Goal: Task Accomplishment & Management: Manage account settings

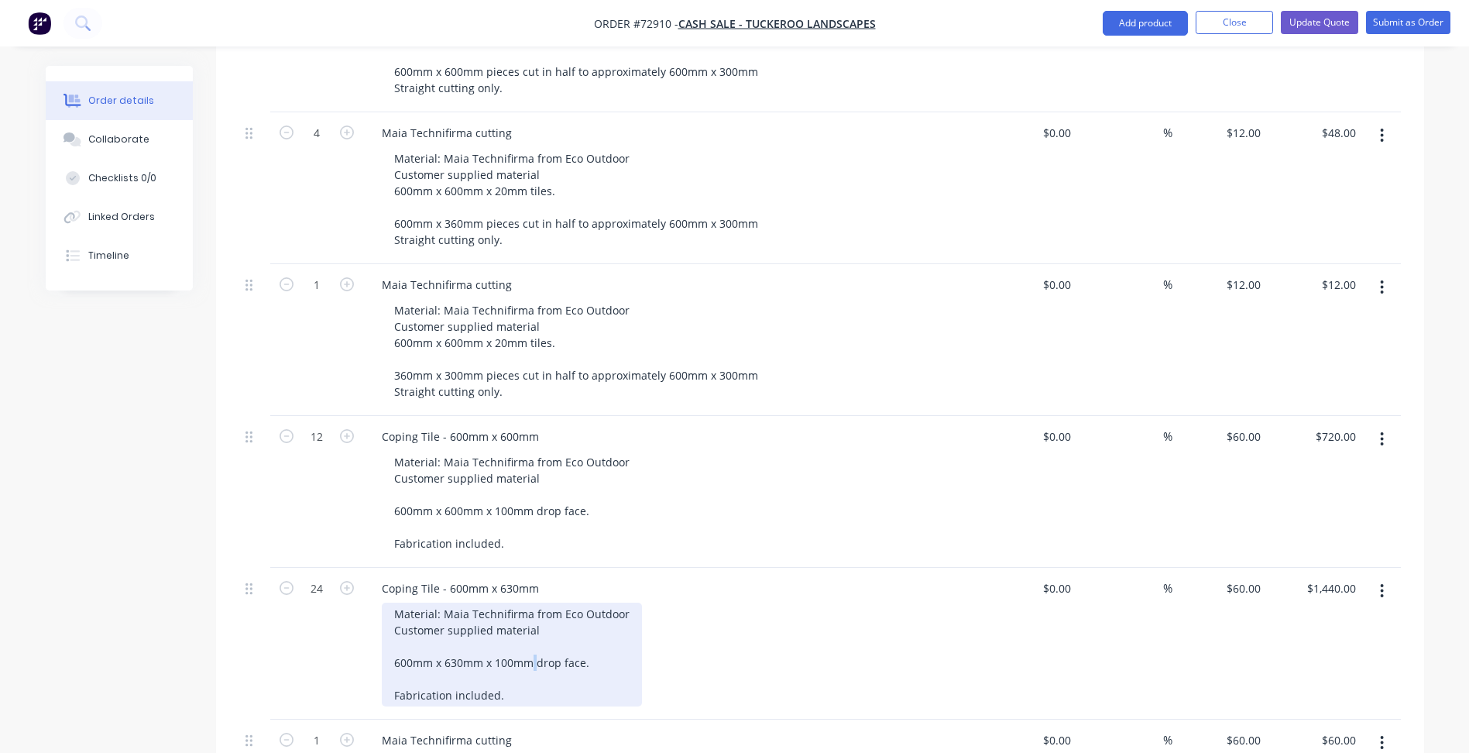
scroll to position [543, 0]
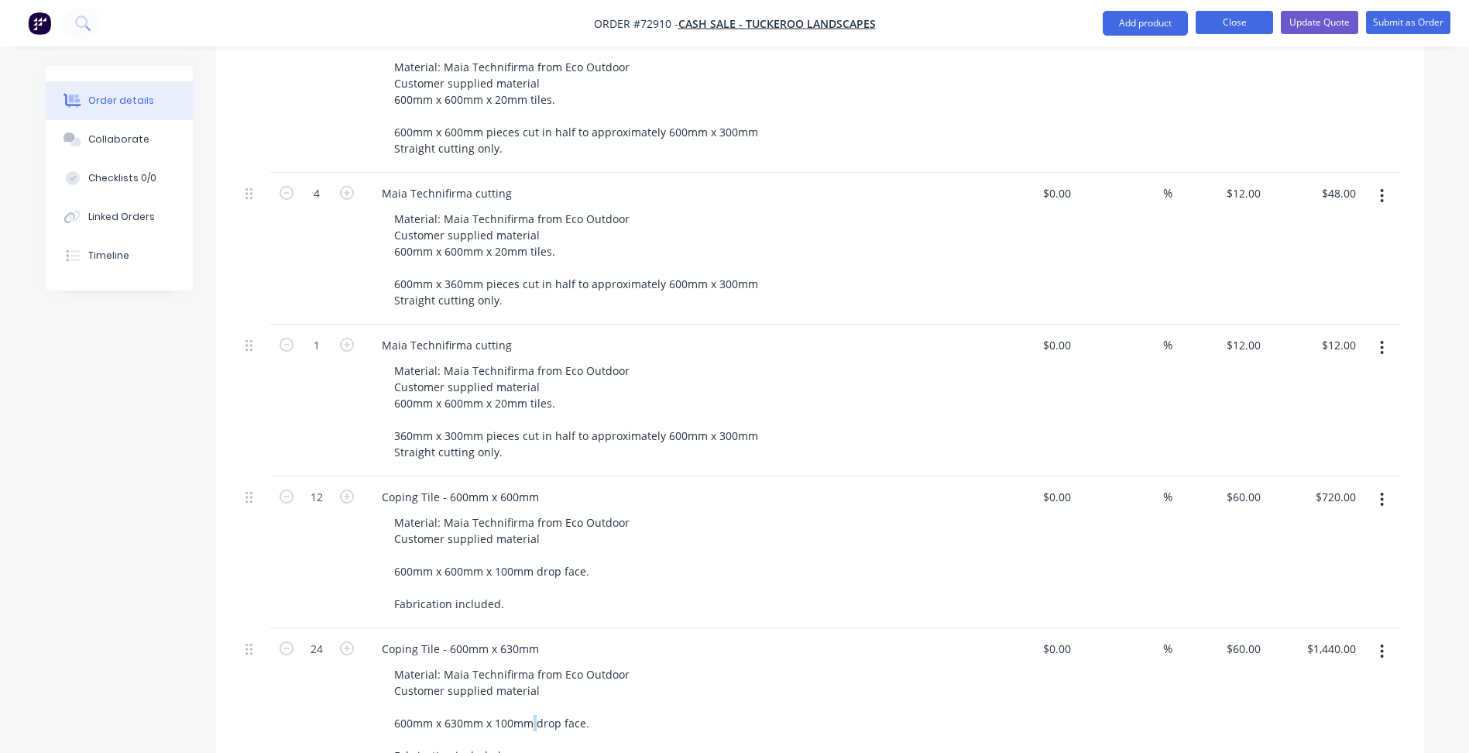
click at [1241, 19] on button "Close" at bounding box center [1233, 22] width 77 height 23
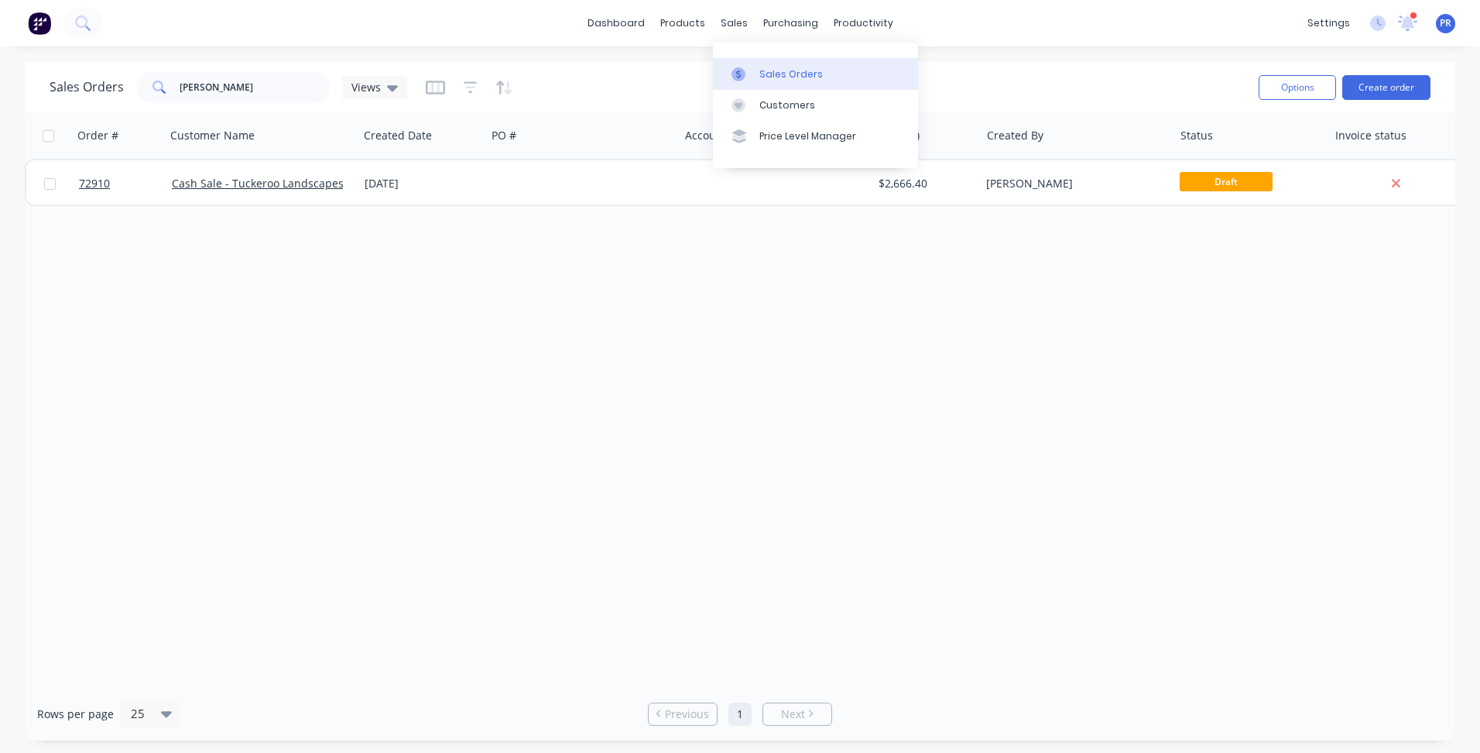
click at [763, 81] on div "Sales Orders" at bounding box center [791, 74] width 63 height 14
drag, startPoint x: 221, startPoint y: 88, endPoint x: 54, endPoint y: 59, distance: 169.0
click at [109, 69] on div "Sales Orders [PERSON_NAME] Views" at bounding box center [648, 87] width 1197 height 38
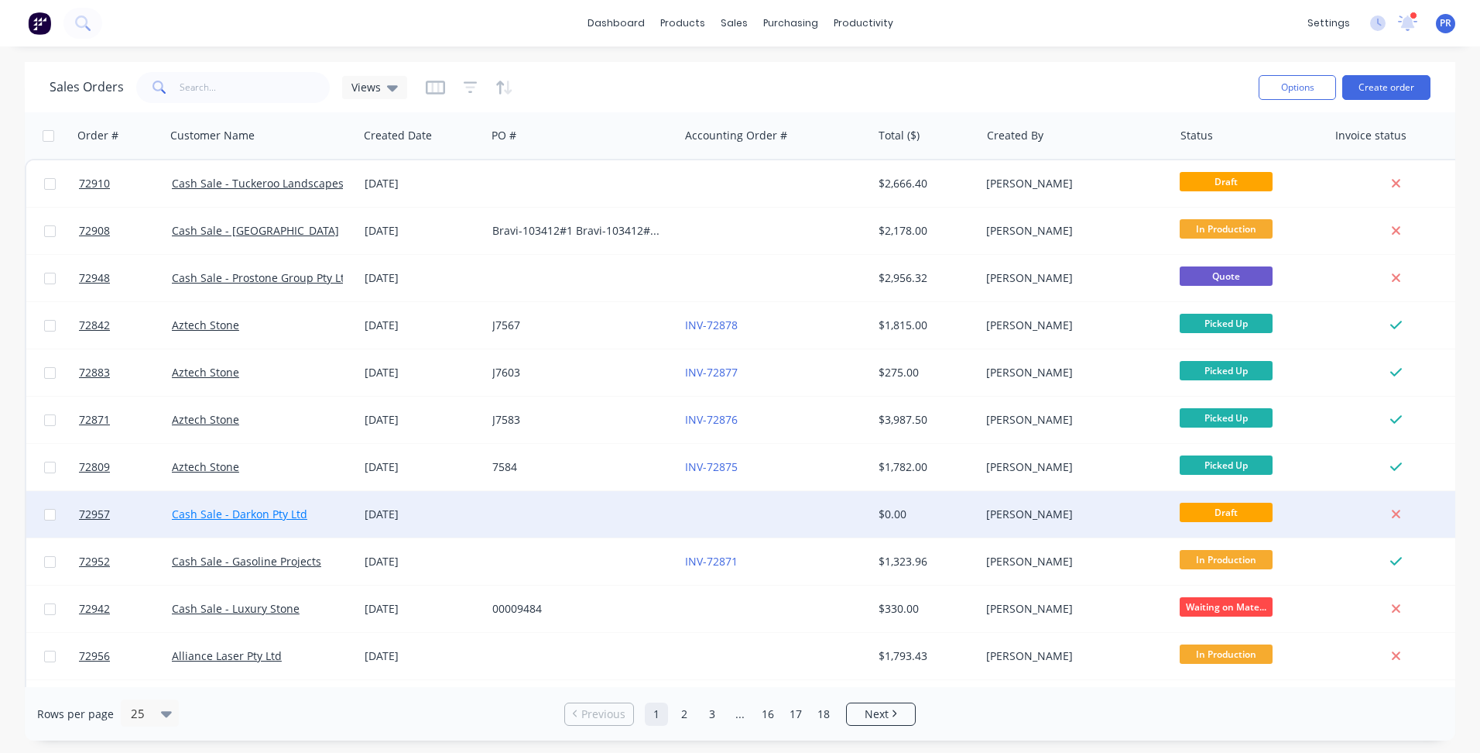
click at [284, 513] on link "Cash Sale - Darkon Pty Ltd" at bounding box center [239, 513] width 135 height 15
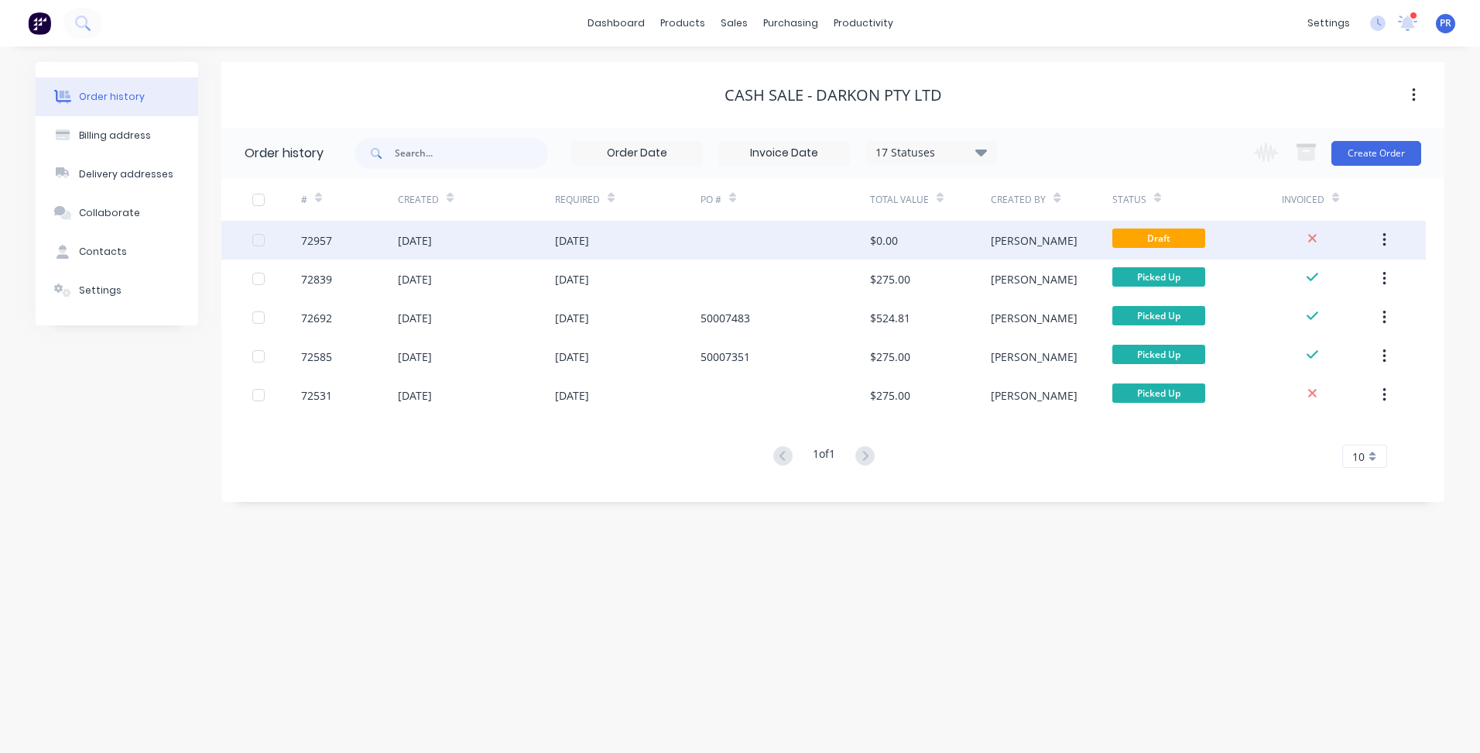
click at [950, 246] on div "$0.00" at bounding box center [930, 240] width 121 height 39
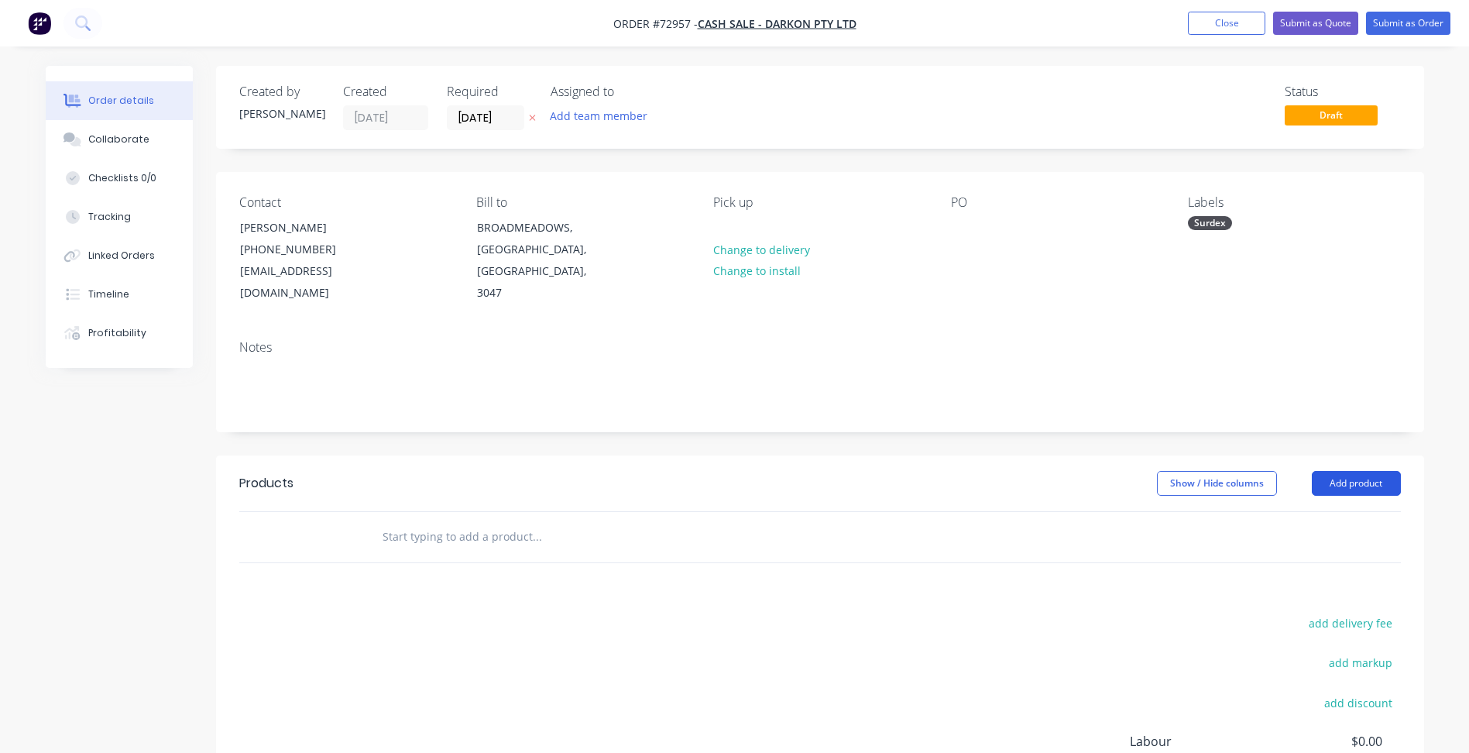
click at [1334, 471] on button "Add product" at bounding box center [1356, 483] width 89 height 25
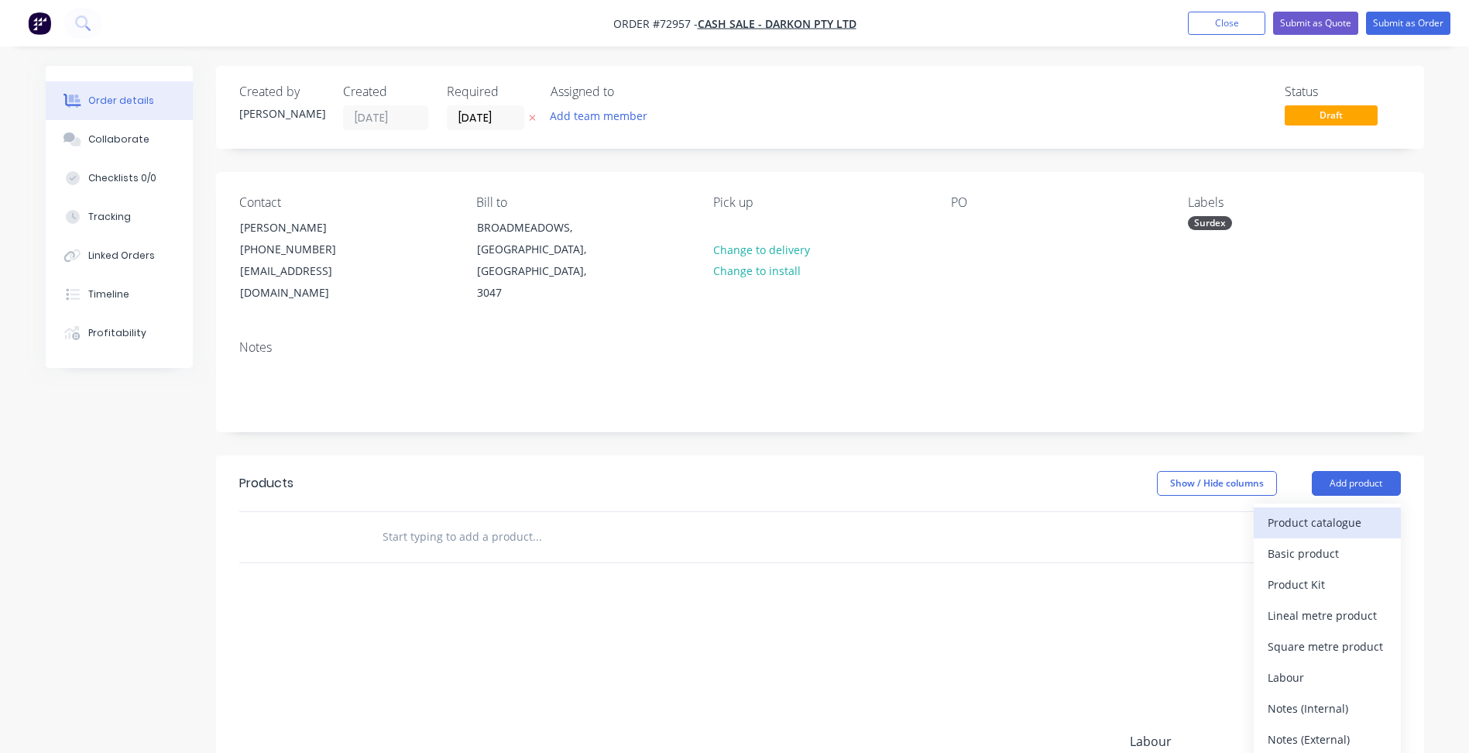
click at [1328, 511] on div "Product catalogue" at bounding box center [1326, 522] width 119 height 22
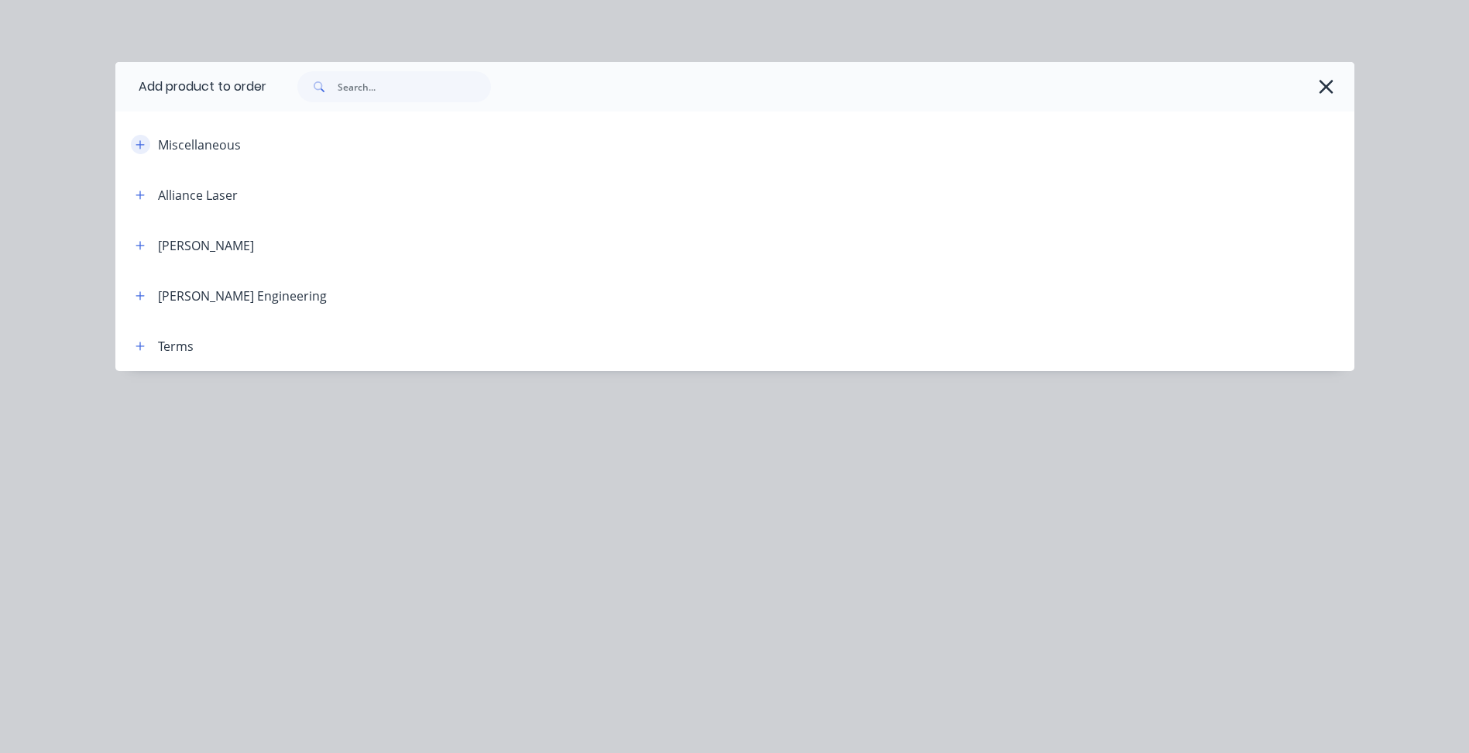
click at [144, 139] on icon "button" at bounding box center [139, 144] width 9 height 11
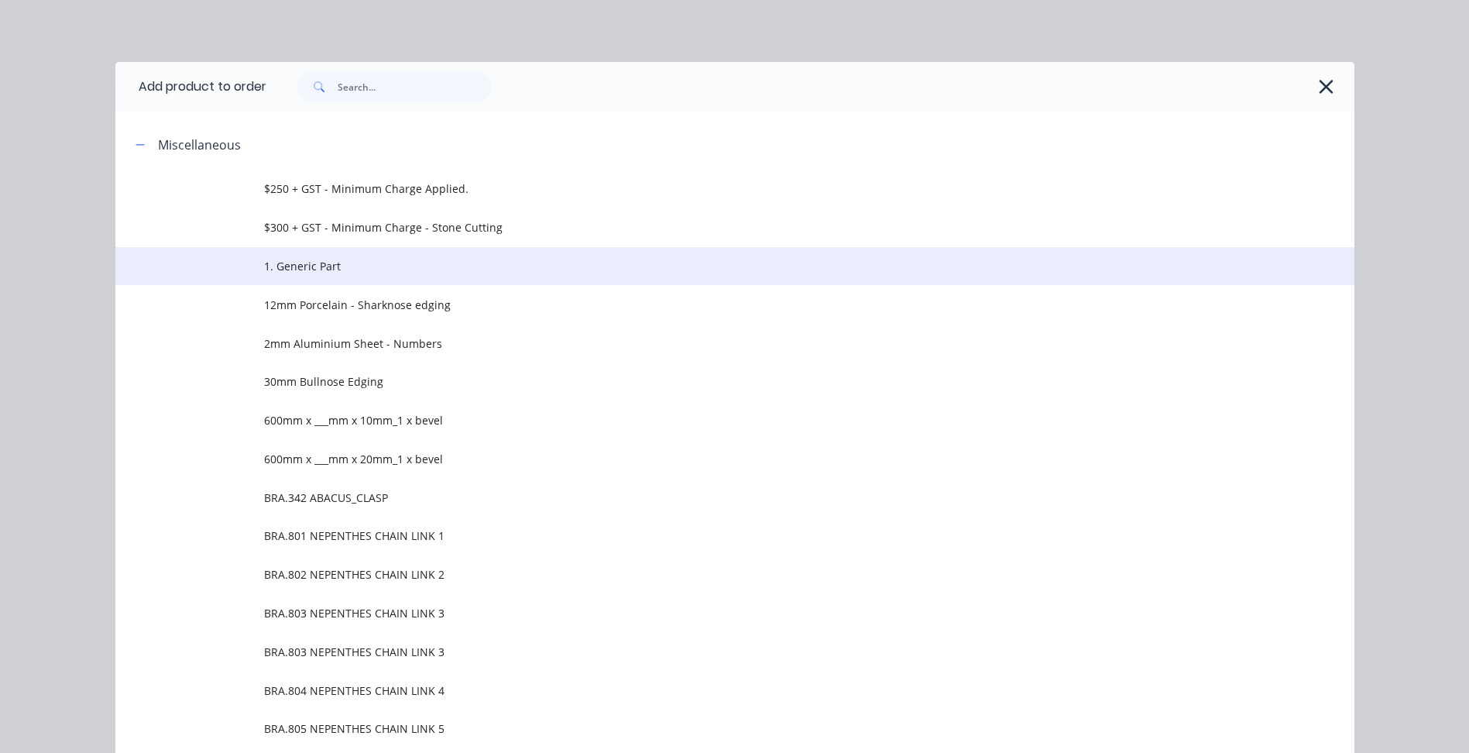
click at [304, 266] on span "1. Generic Part" at bounding box center [700, 266] width 872 height 16
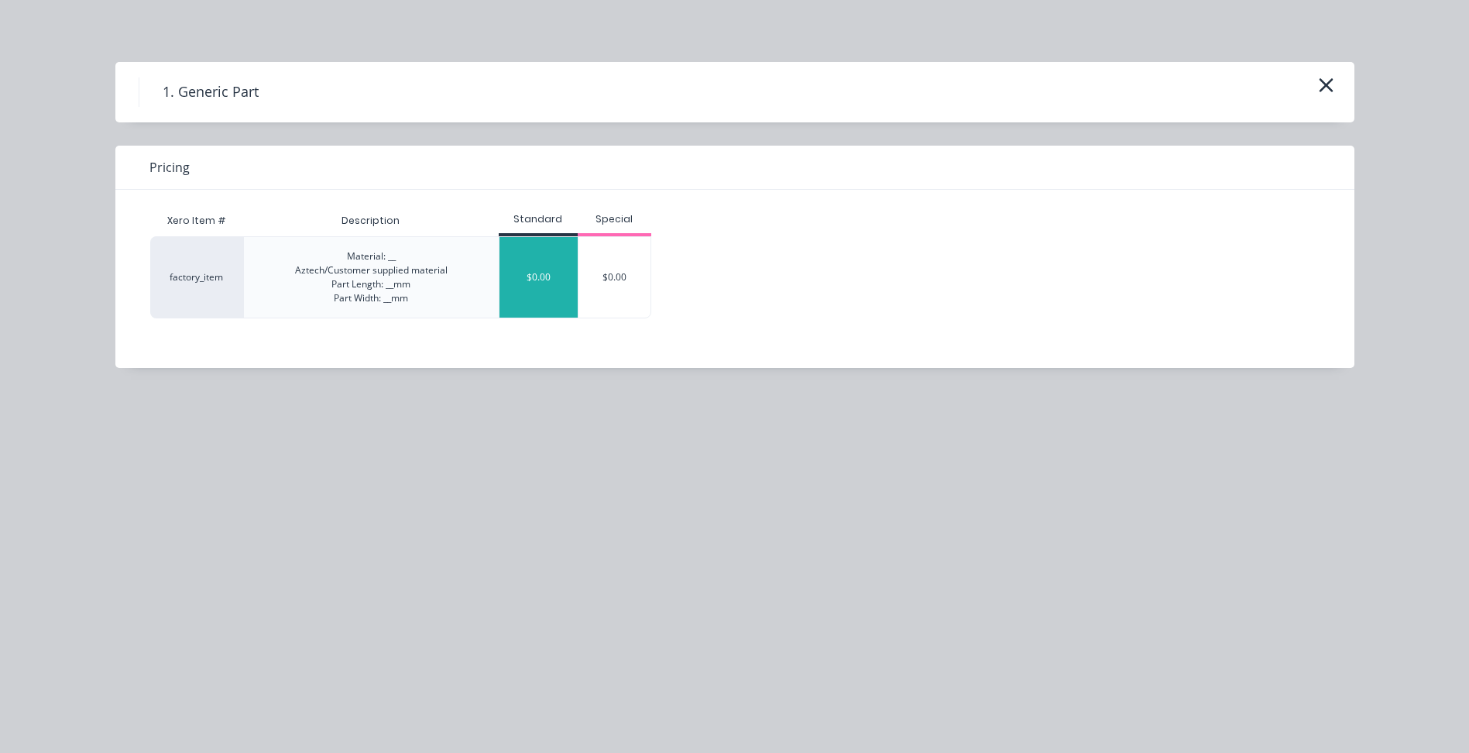
click at [538, 267] on div "$0.00" at bounding box center [538, 277] width 78 height 81
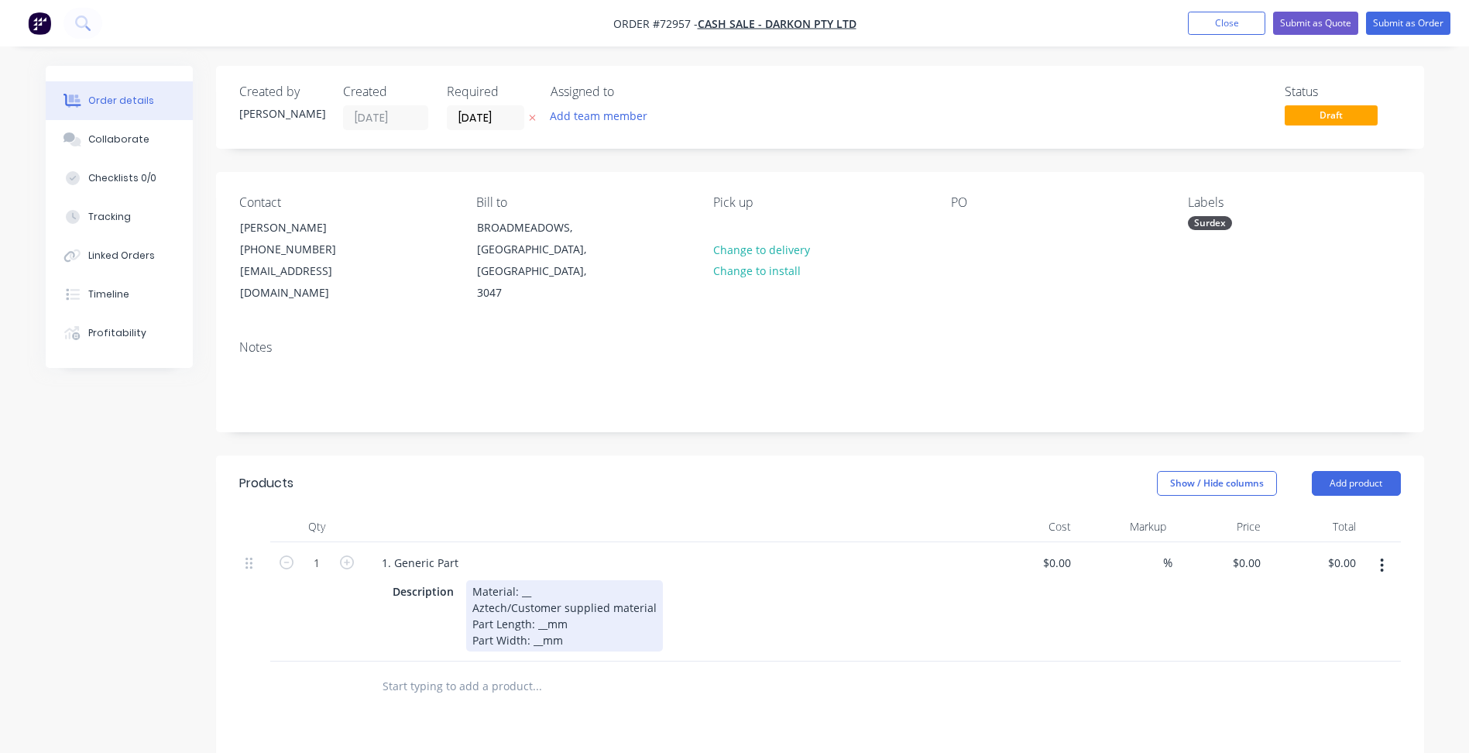
click at [522, 580] on div "Material: __ Aztech/Customer supplied material Part Length: __mm Part Width: __…" at bounding box center [564, 615] width 197 height 71
drag, startPoint x: 516, startPoint y: 576, endPoint x: 534, endPoint y: 576, distance: 18.6
click at [534, 580] on div "Material: __ Aztech/Customer supplied material Part Length: __mm Part Width: __…" at bounding box center [564, 615] width 197 height 71
click at [506, 587] on div "Material: 16mm MS 250GR Aztech/Customer supplied material Part Length: __mm Par…" at bounding box center [564, 615] width 197 height 71
click at [540, 598] on div "Material: 16mm MS 250GR Aztech supplied material Part Length: __mm Part Width: …" at bounding box center [541, 615] width 150 height 71
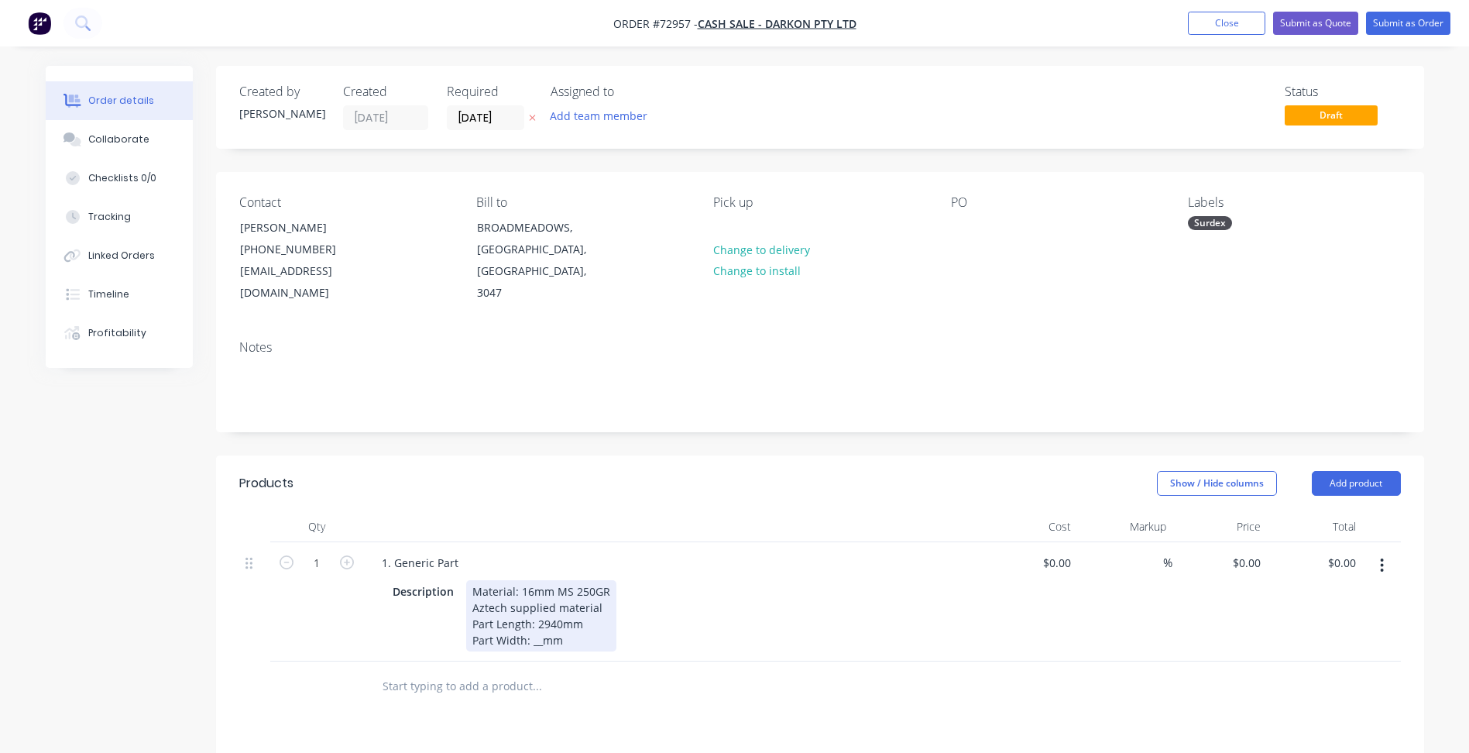
click at [539, 618] on div "Material: 16mm MS 250GR Aztech supplied material Part Length: 2940mm Part Width…" at bounding box center [541, 615] width 150 height 71
click at [581, 616] on div "Material: 16mm MS 250GR Aztech supplied material Part Length: 2940mm Part Width…" at bounding box center [541, 615] width 150 height 71
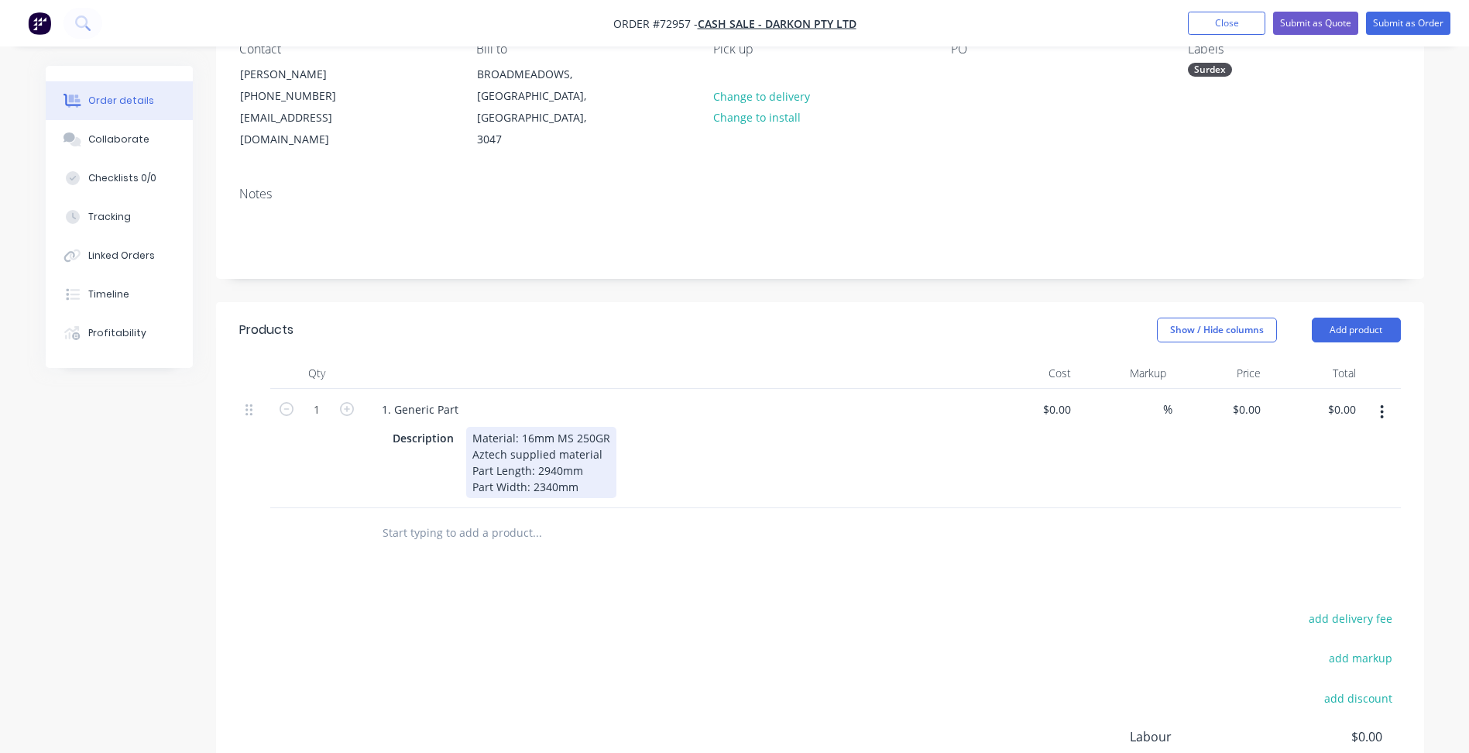
scroll to position [155, 0]
click at [444, 396] on div "1. Generic Part" at bounding box center [419, 407] width 101 height 22
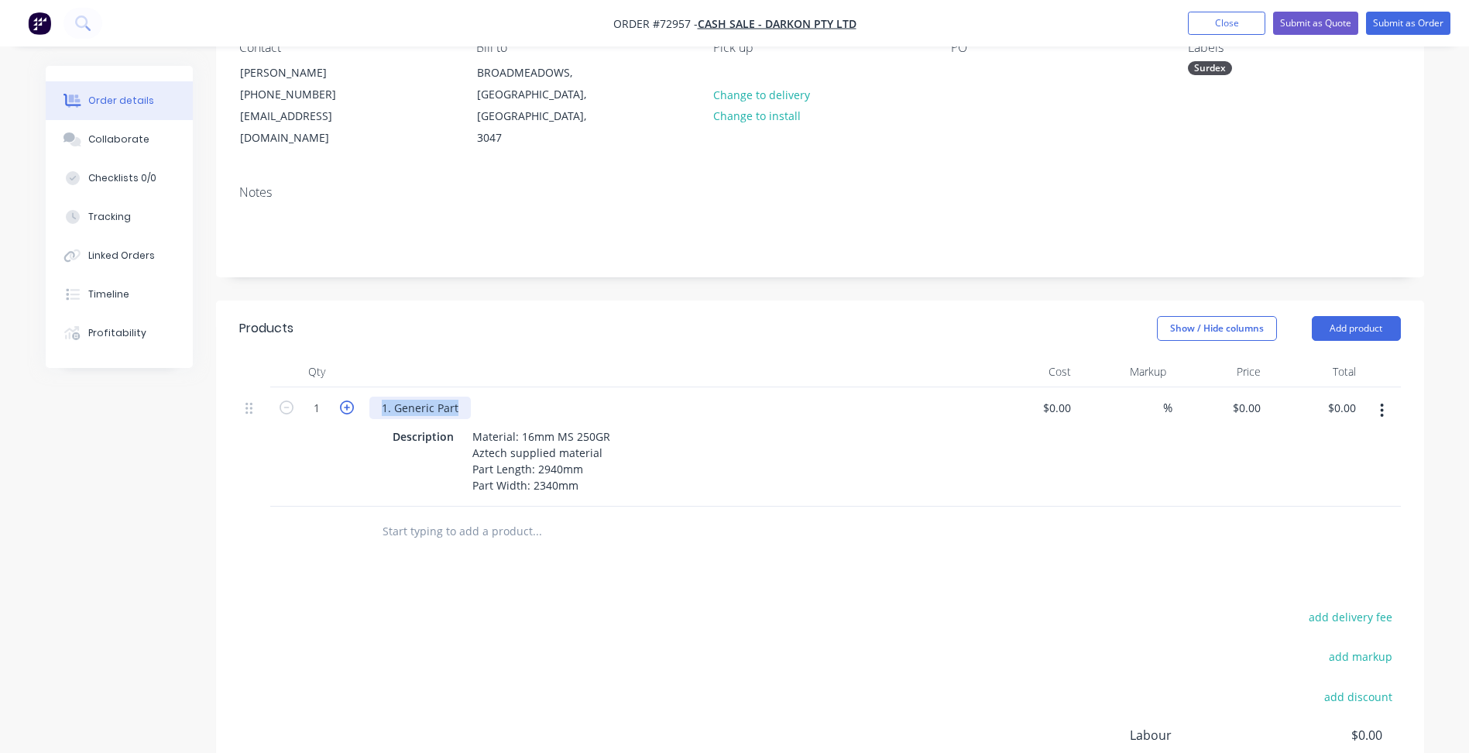
drag, startPoint x: 463, startPoint y: 387, endPoint x: 341, endPoint y: 381, distance: 122.5
click at [341, 387] on div "1 1. Generic Part Description Material: 16mm MS 250GR Aztech supplied material …" at bounding box center [819, 446] width 1161 height 119
paste div
drag, startPoint x: 657, startPoint y: 389, endPoint x: 756, endPoint y: 386, distance: 98.4
click at [755, 396] on div "DARKON 16MM PLATE STEEL WORK BENCH TOP Model (1)" at bounding box center [672, 407] width 607 height 22
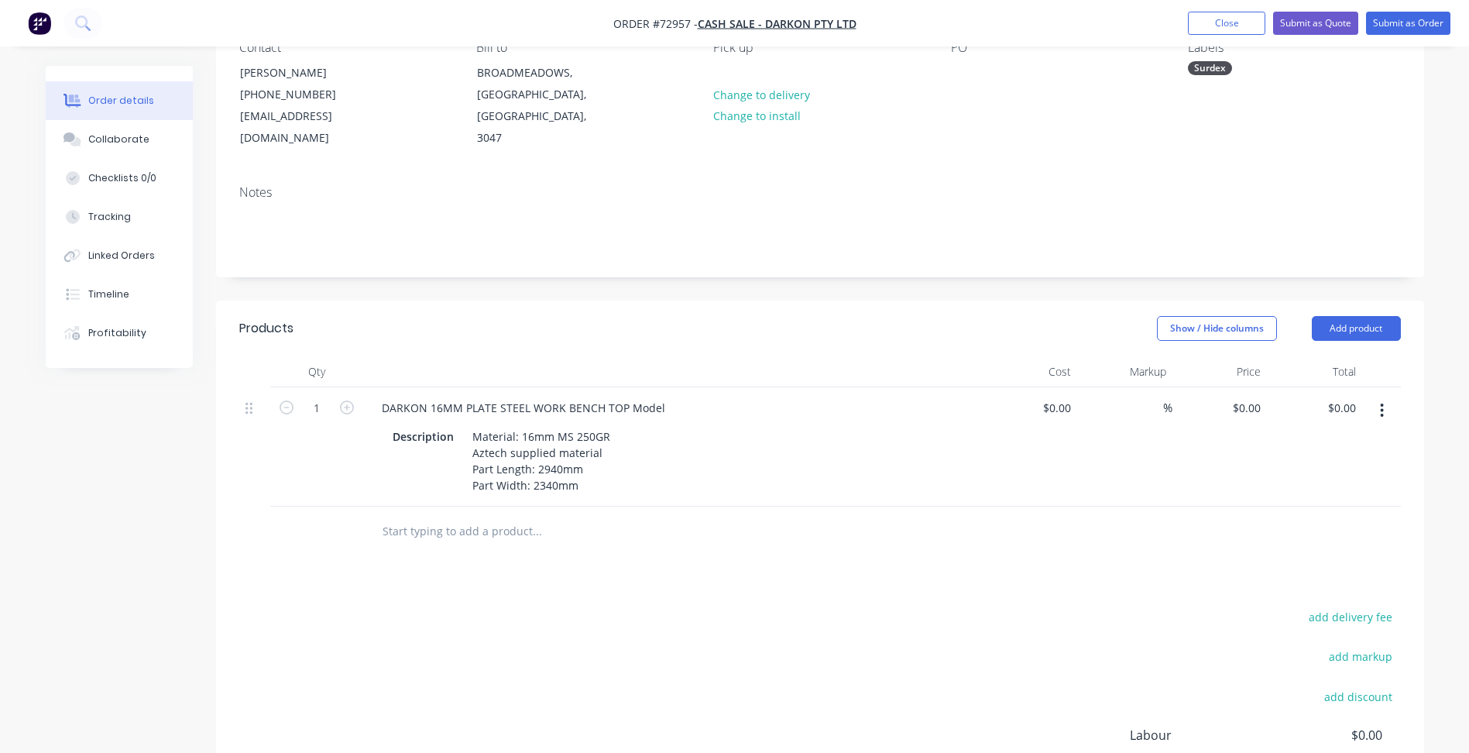
click at [583, 550] on div "Products Show / Hide columns Add product Qty Cost Markup Price Total 1 DARKON 1…" at bounding box center [820, 614] width 1208 height 628
type input "0"
click at [1249, 396] on input "0" at bounding box center [1249, 407] width 36 height 22
type input "$0.00"
click at [1062, 396] on input at bounding box center [1059, 407] width 36 height 22
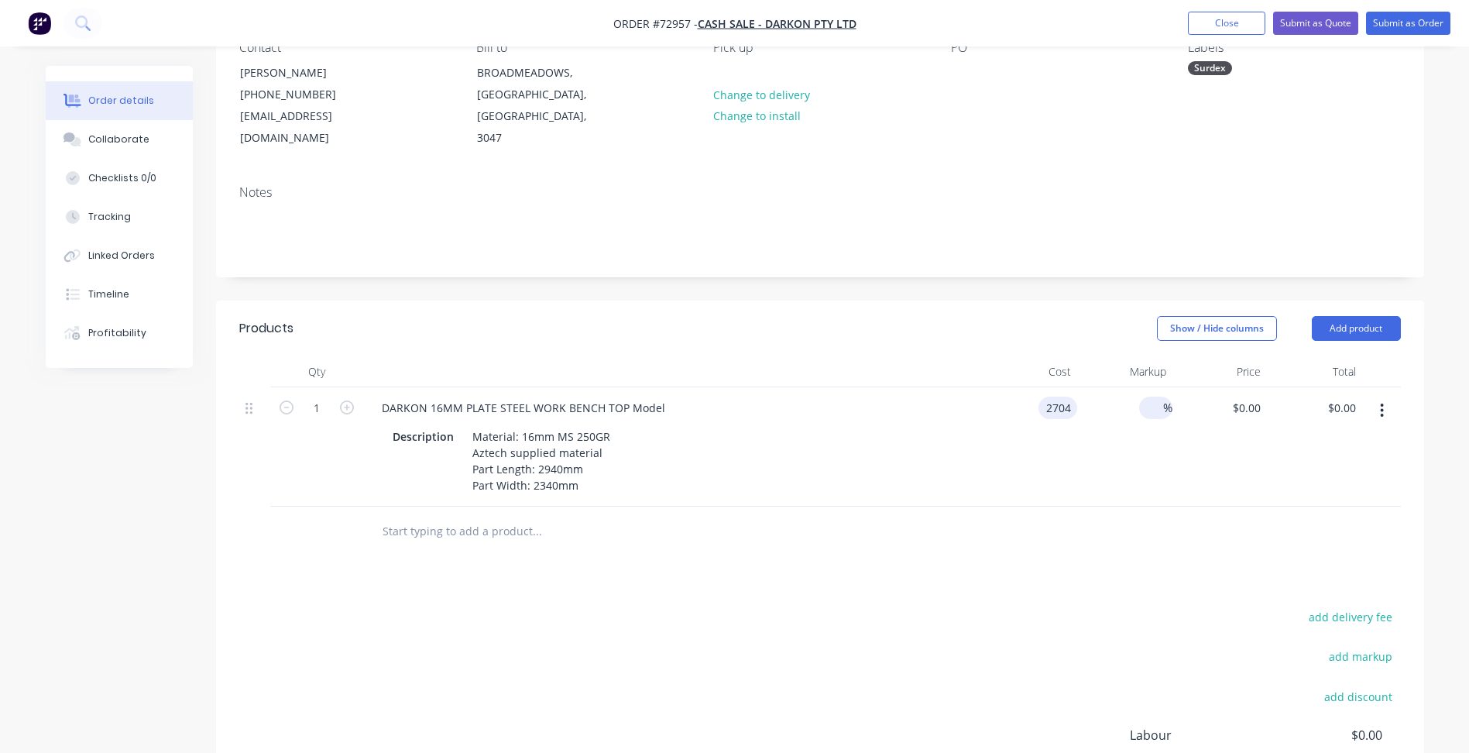
type input "$2,704.00"
click at [1156, 396] on input at bounding box center [1154, 407] width 18 height 22
type input "25"
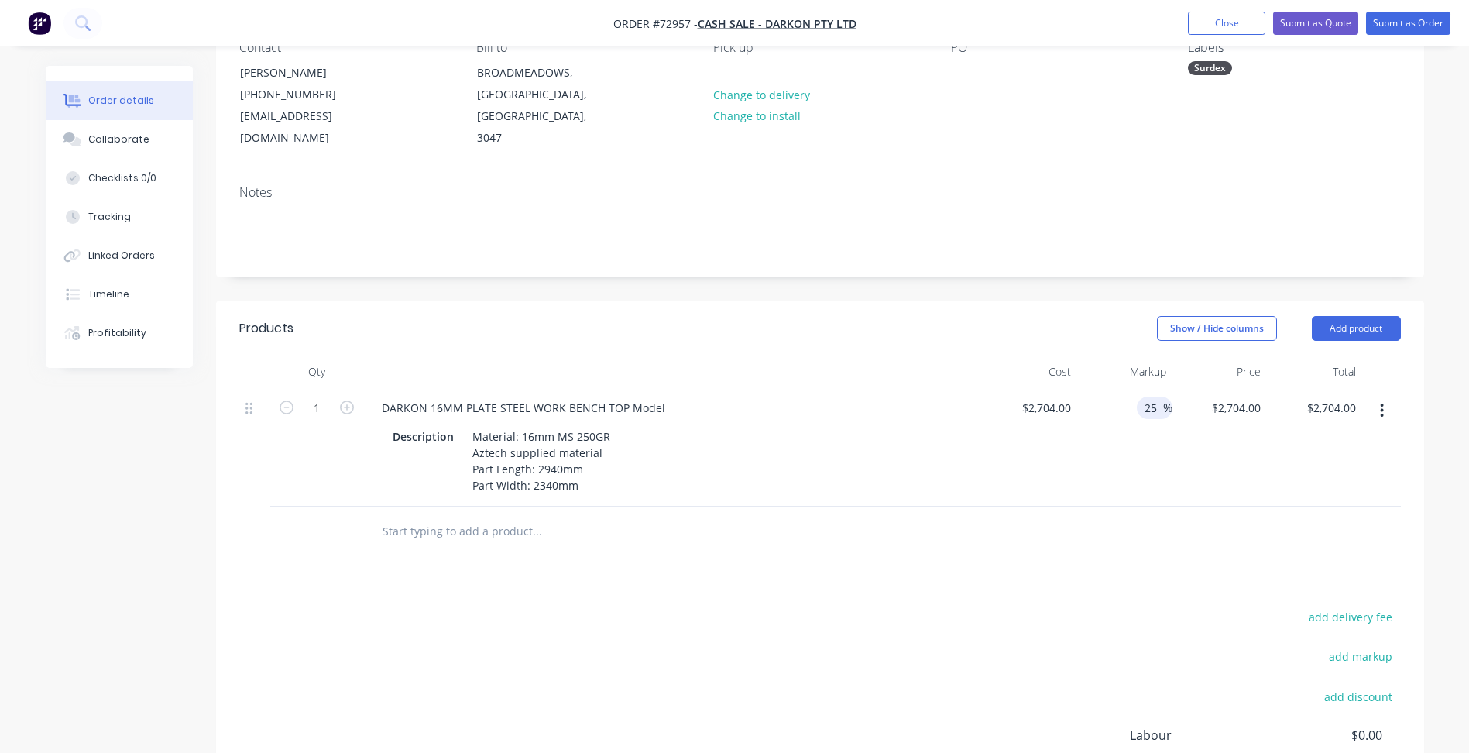
type input "$3,380.00"
click at [852, 656] on div "add delivery fee add markup add discount Labour $0.00 Sub total $3,380.00 Margi…" at bounding box center [819, 755] width 1161 height 299
type input "3380"
click at [1244, 396] on input "3380" at bounding box center [1238, 407] width 57 height 22
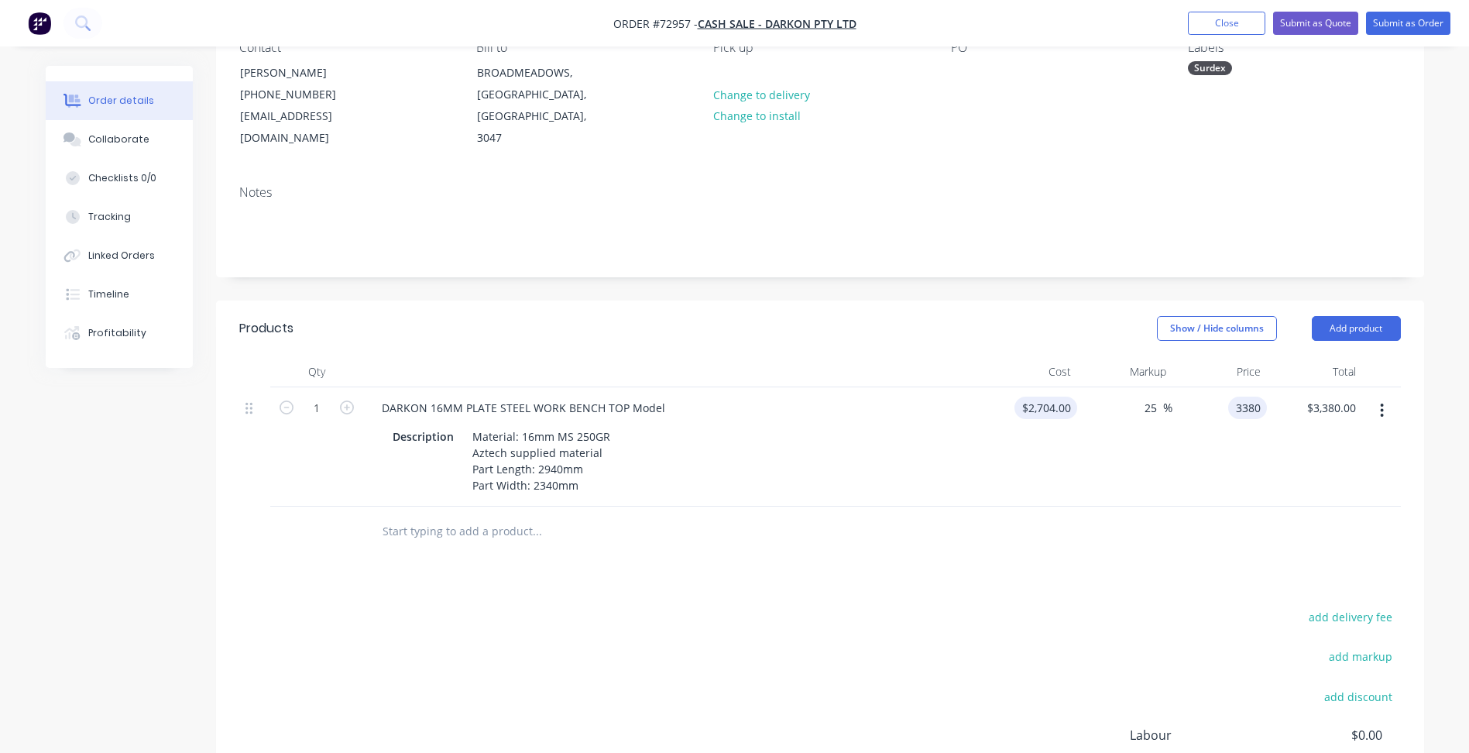
type input "2704"
type input "$3,380.00"
click at [1053, 396] on input "2704" at bounding box center [1060, 407] width 33 height 22
type input "$0.00"
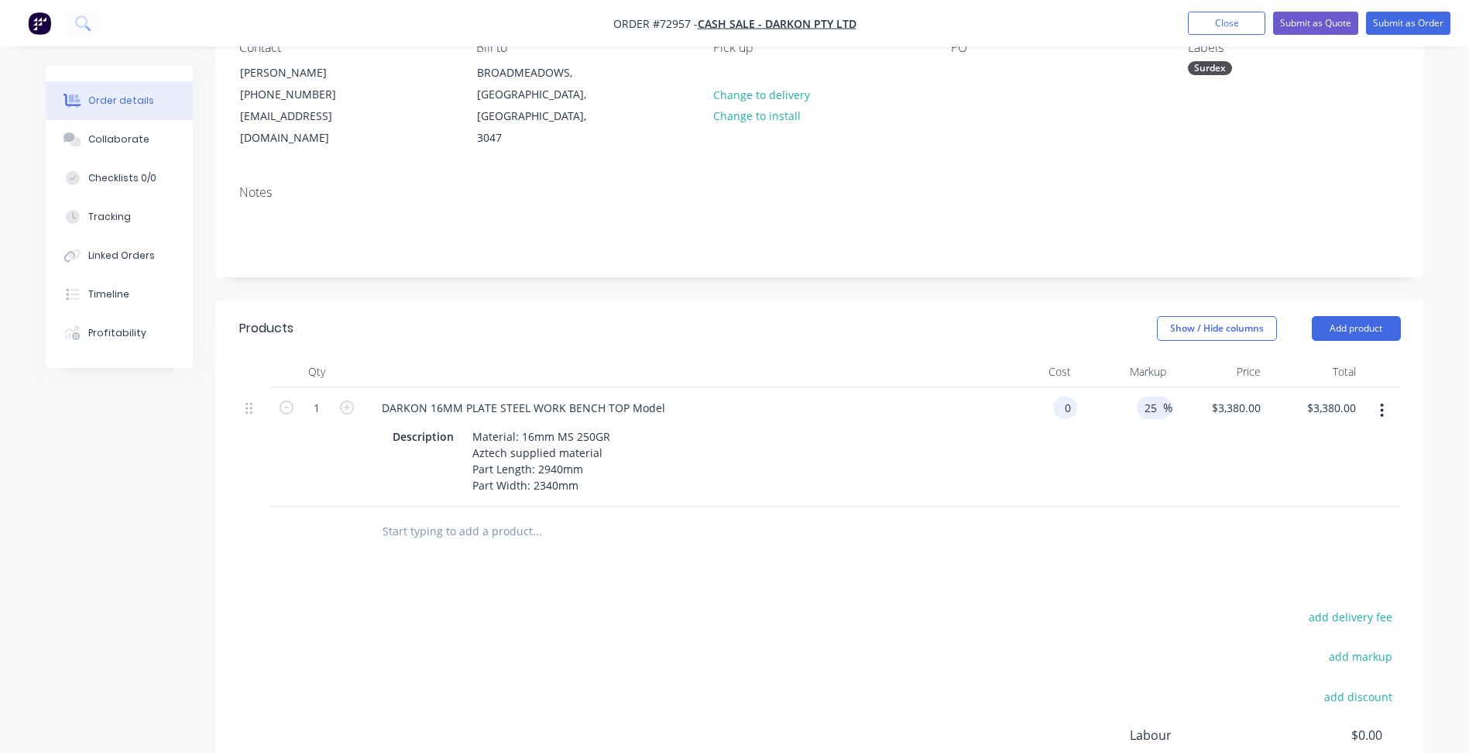
type input "$0.00"
click at [1143, 396] on input "25" at bounding box center [1153, 407] width 20 height 22
click at [1150, 396] on input "25" at bounding box center [1153, 407] width 20 height 22
type input "0"
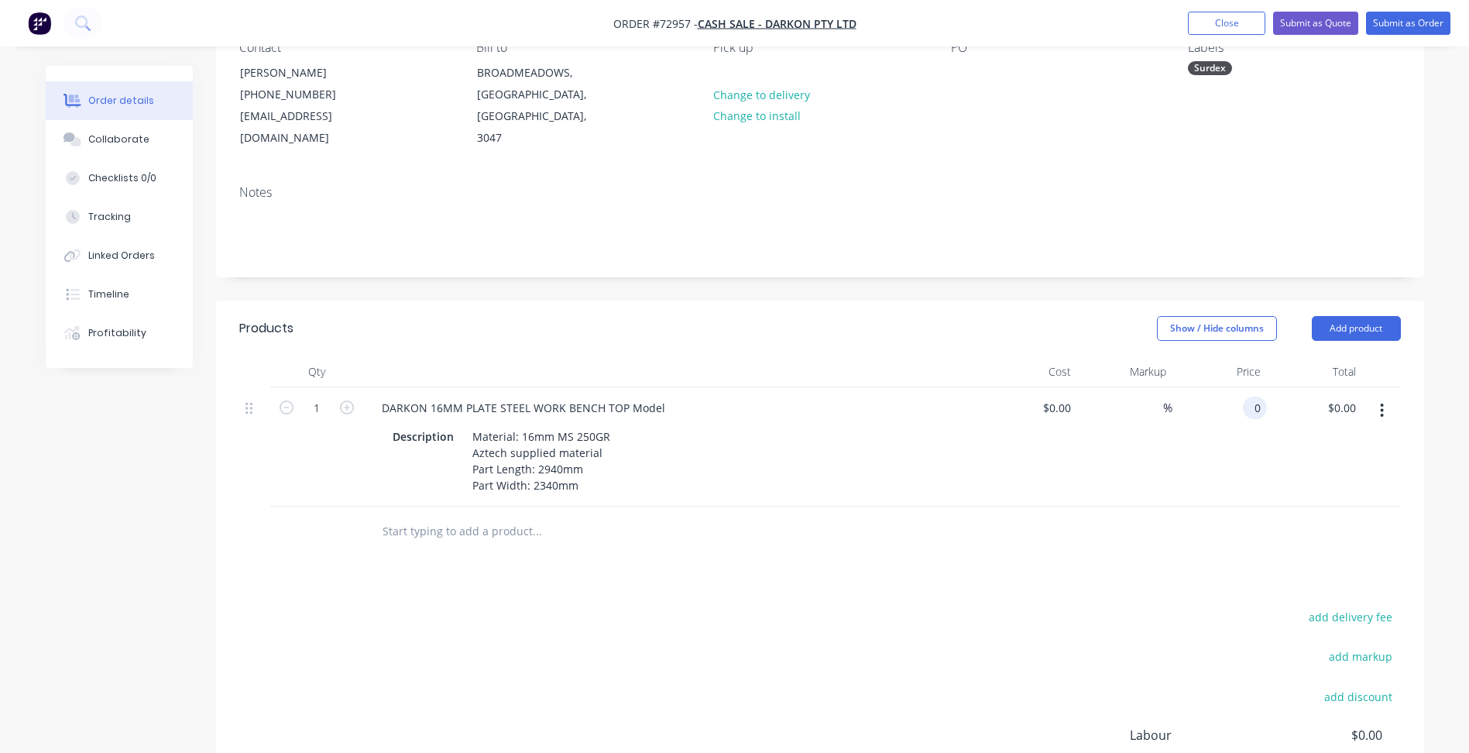
click at [1260, 396] on input "0" at bounding box center [1258, 407] width 18 height 22
click at [689, 606] on div "add delivery fee add markup add discount Labour $0.00 Sub total $0.00 Margin $0…" at bounding box center [819, 755] width 1161 height 299
type input "$3,995.00"
click at [949, 260] on div "Created by [PERSON_NAME] Created [DATE] Required [DATE] Assigned to Add team me…" at bounding box center [820, 419] width 1208 height 1017
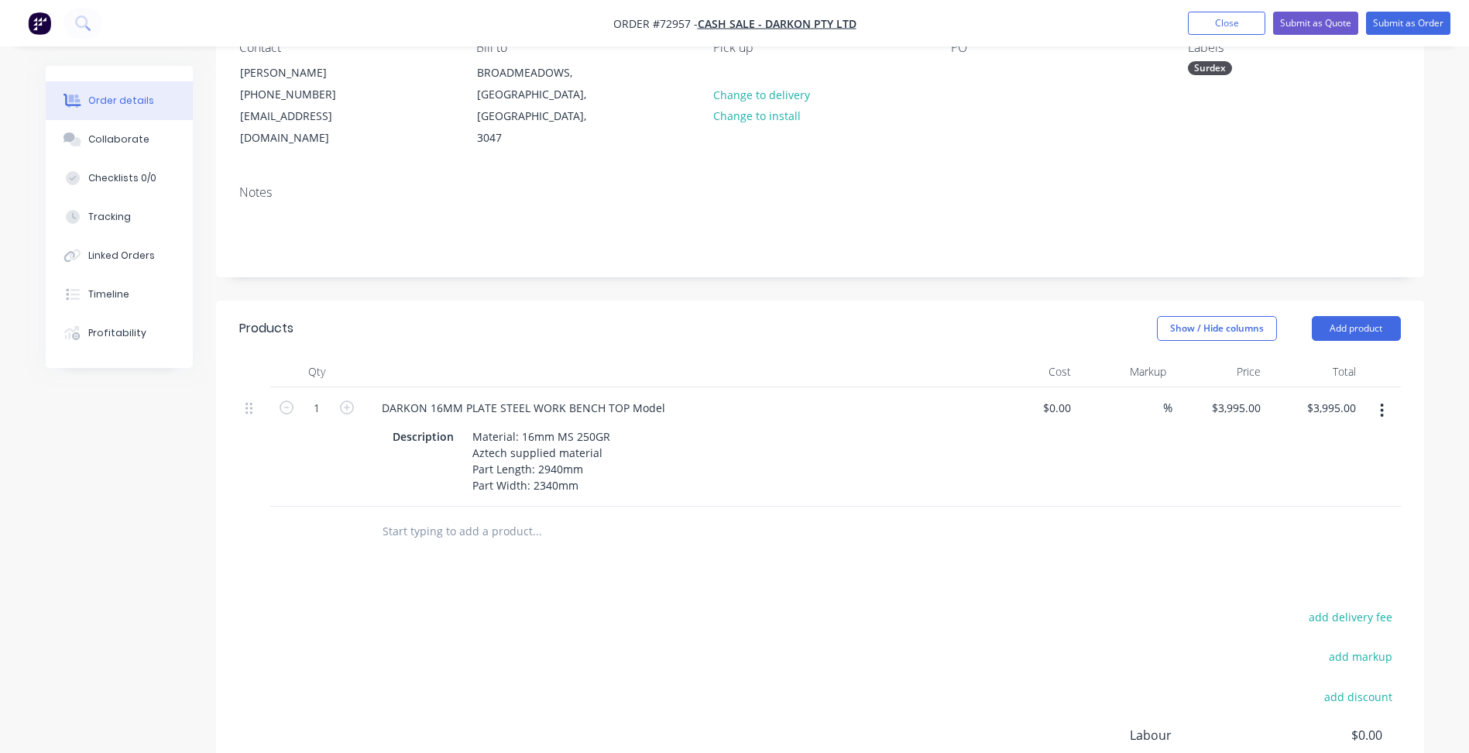
click at [805, 262] on div "Created by [PERSON_NAME] Created [DATE] Required [DATE] Assigned to Add team me…" at bounding box center [820, 419] width 1208 height 1017
drag, startPoint x: 1237, startPoint y: 30, endPoint x: 1178, endPoint y: 22, distance: 59.5
click at [1236, 30] on button "Close" at bounding box center [1226, 23] width 77 height 23
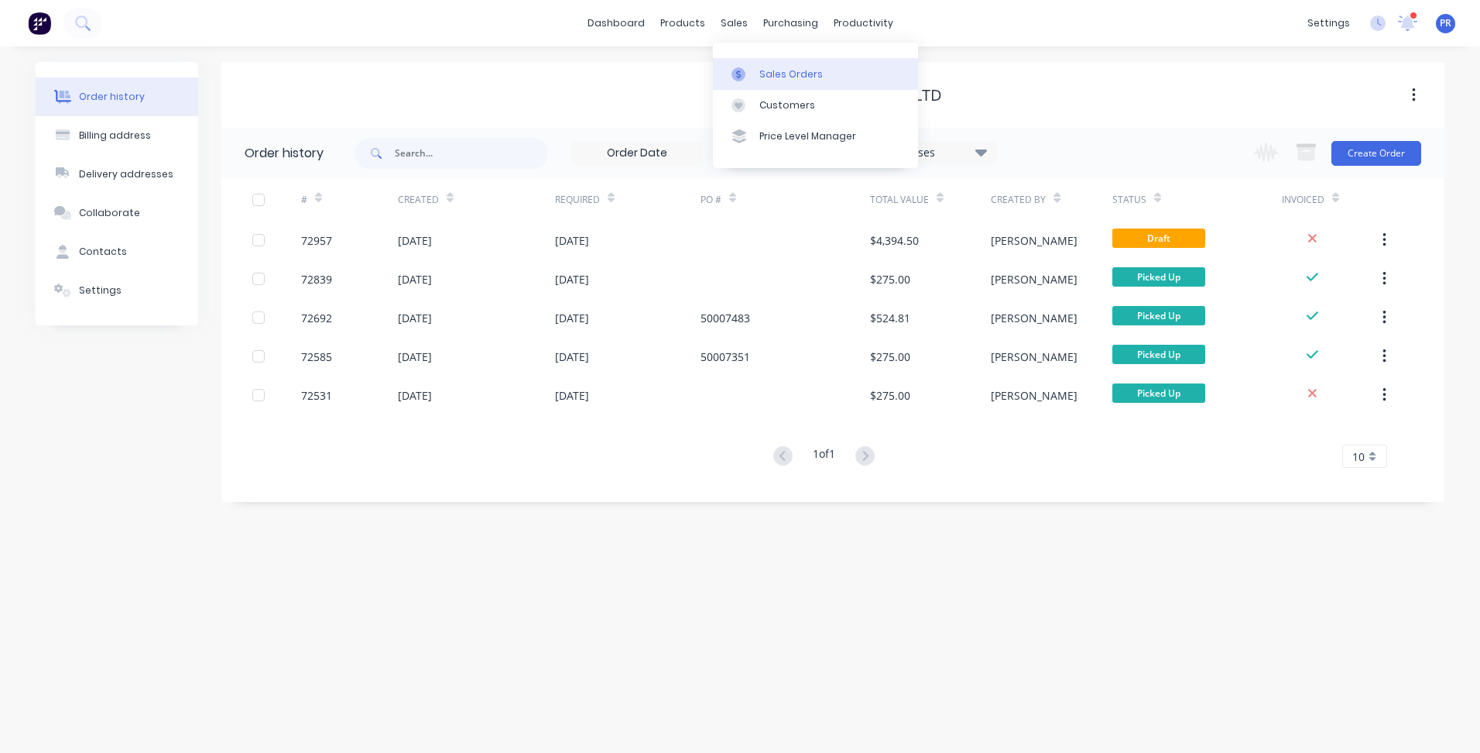
click at [756, 71] on link "Sales Orders" at bounding box center [815, 73] width 205 height 31
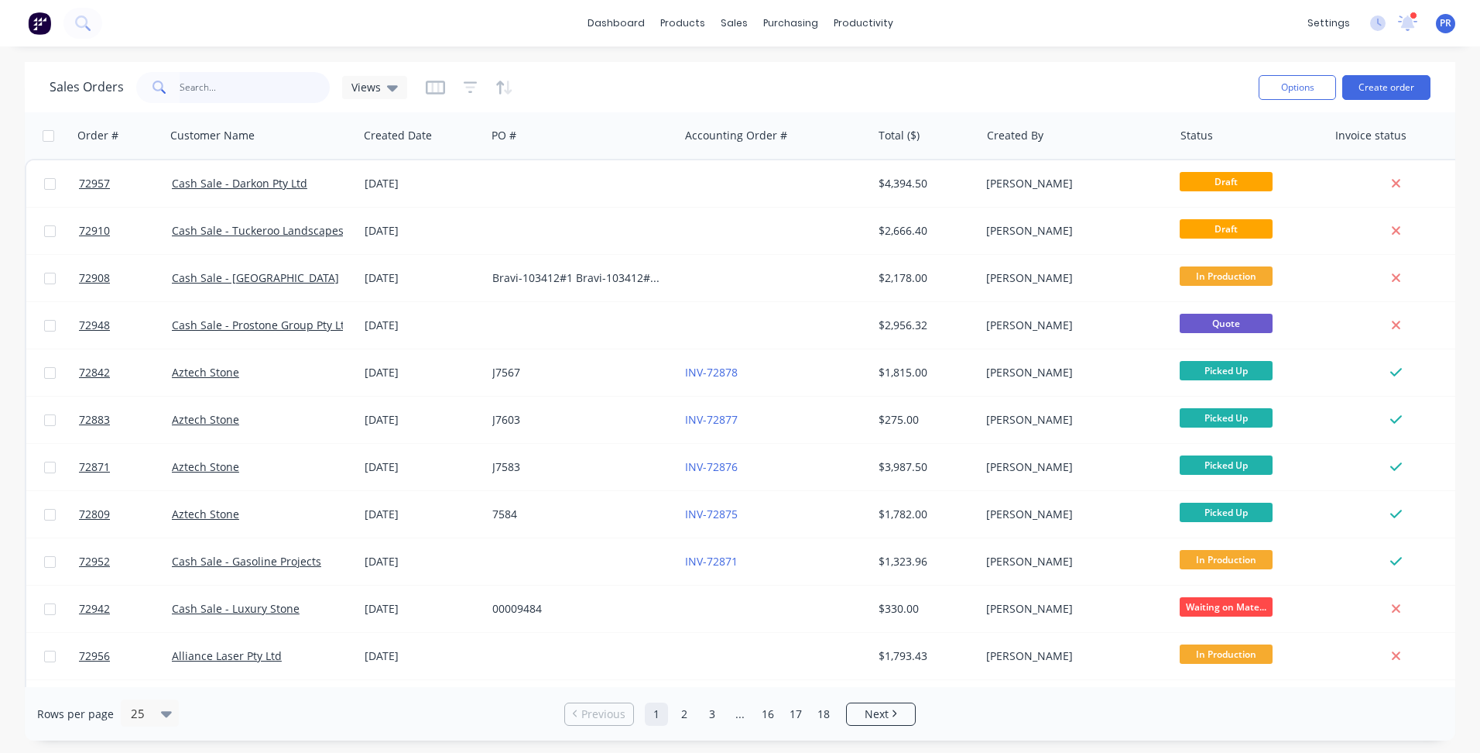
click at [217, 81] on input "text" at bounding box center [255, 87] width 151 height 31
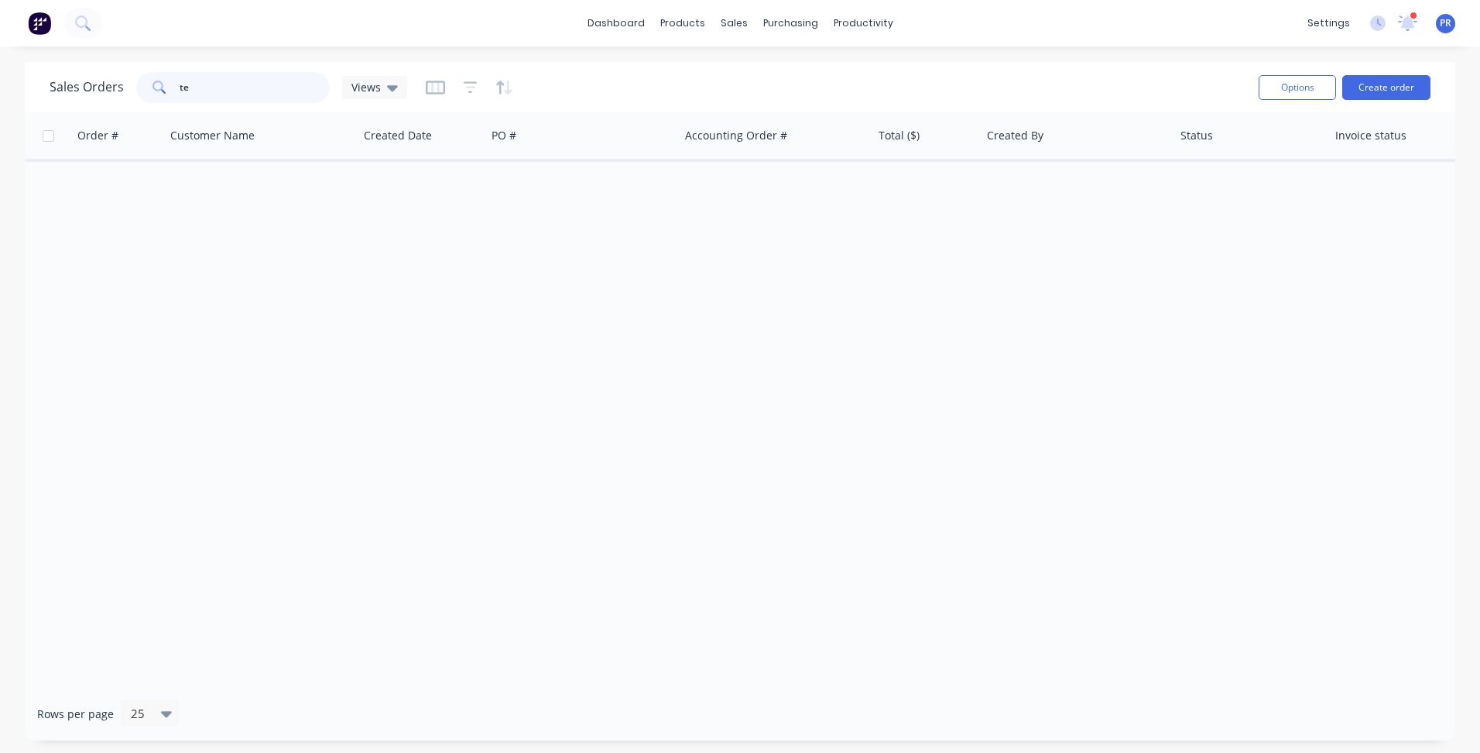
type input "t"
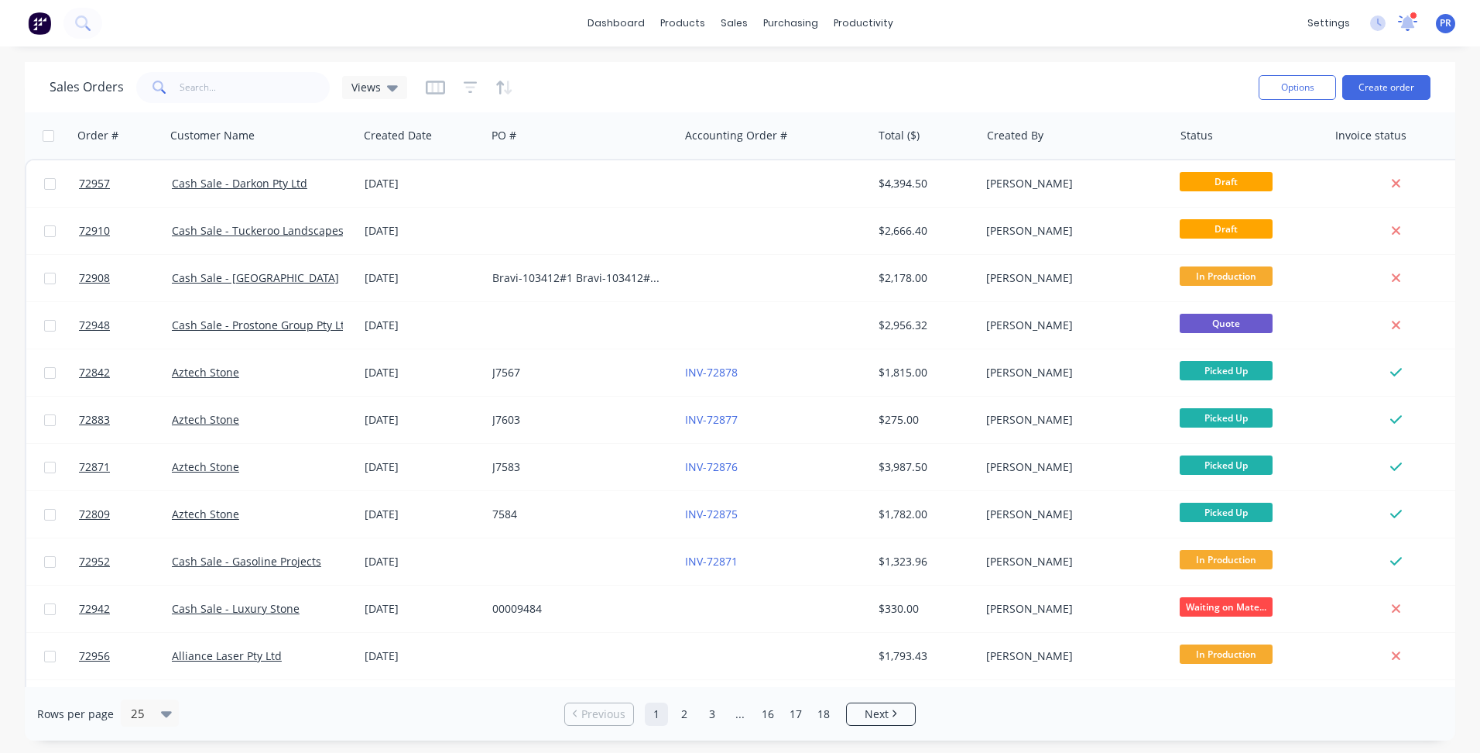
click at [1410, 26] on icon at bounding box center [1408, 21] width 14 height 12
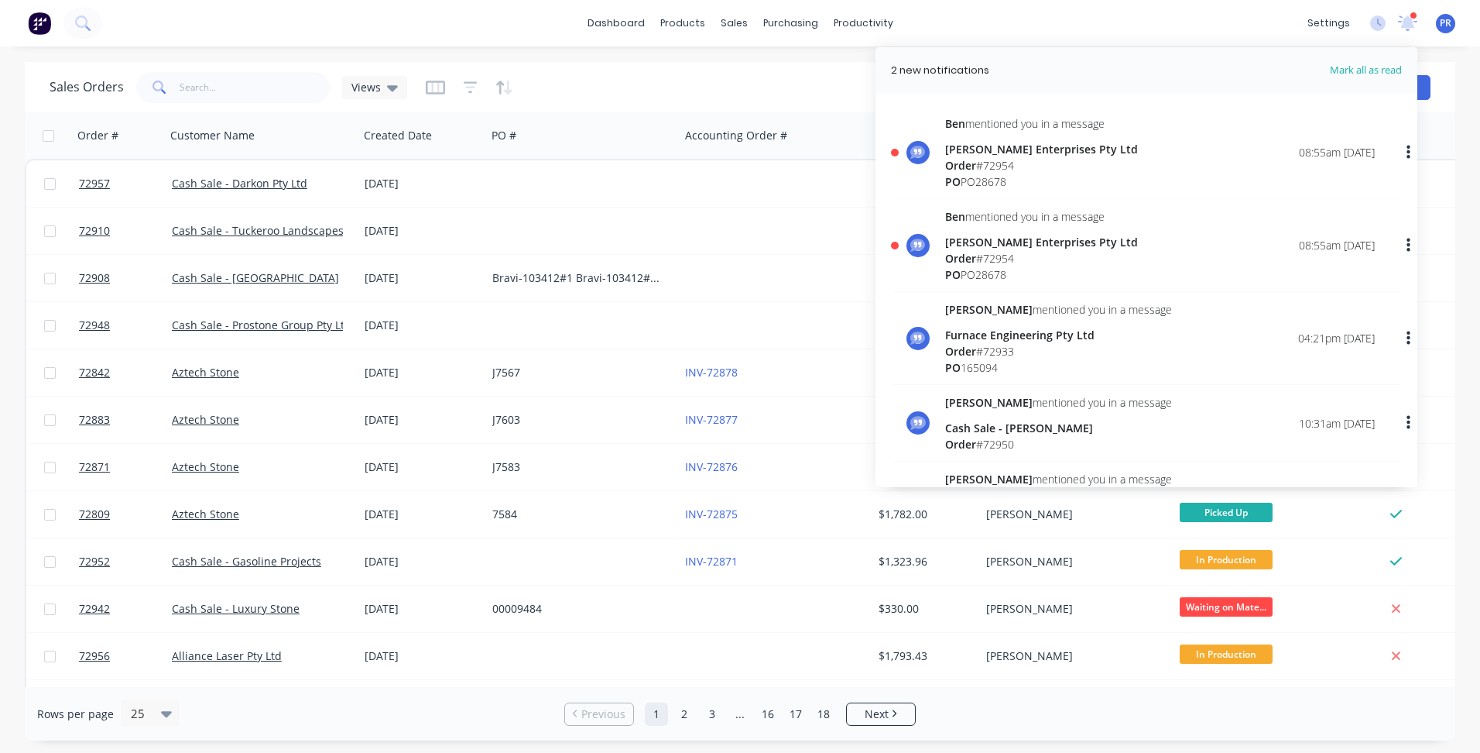
click at [1076, 168] on div "Order # 72954" at bounding box center [1041, 165] width 193 height 16
